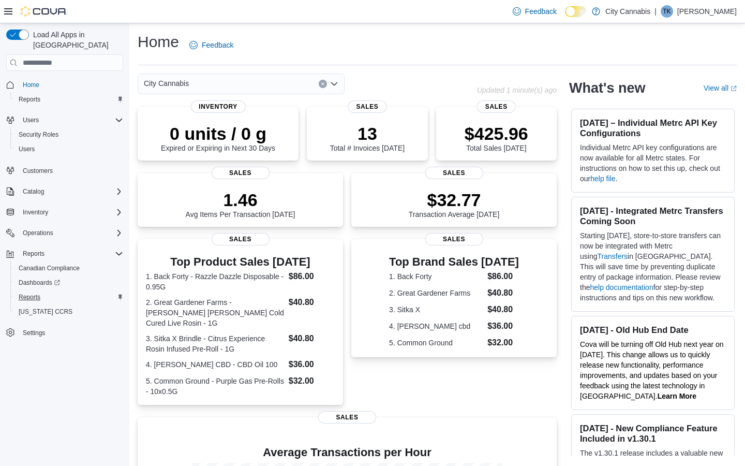
click at [38, 293] on span "Reports" at bounding box center [30, 297] width 22 height 8
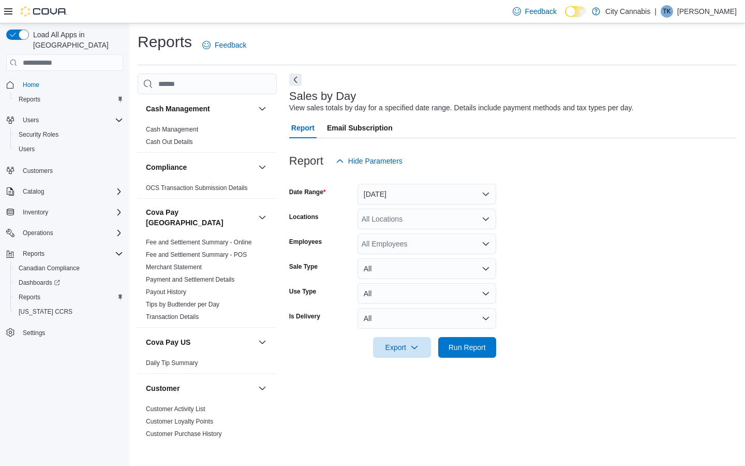
click at [410, 221] on div "All Locations" at bounding box center [427, 219] width 139 height 21
click at [415, 245] on button "[STREET_ADDRESS]" at bounding box center [427, 251] width 139 height 15
click at [470, 349] on span "Run Report" at bounding box center [467, 347] width 37 height 10
